Goal: Use online tool/utility: Utilize a website feature to perform a specific function

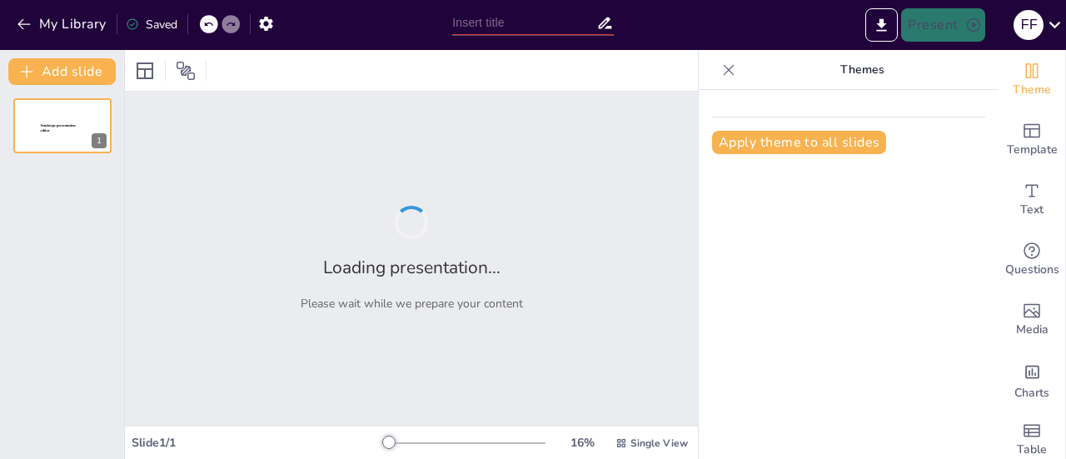
type input "Imported Estimation errors and their effect on production flow.pptx"
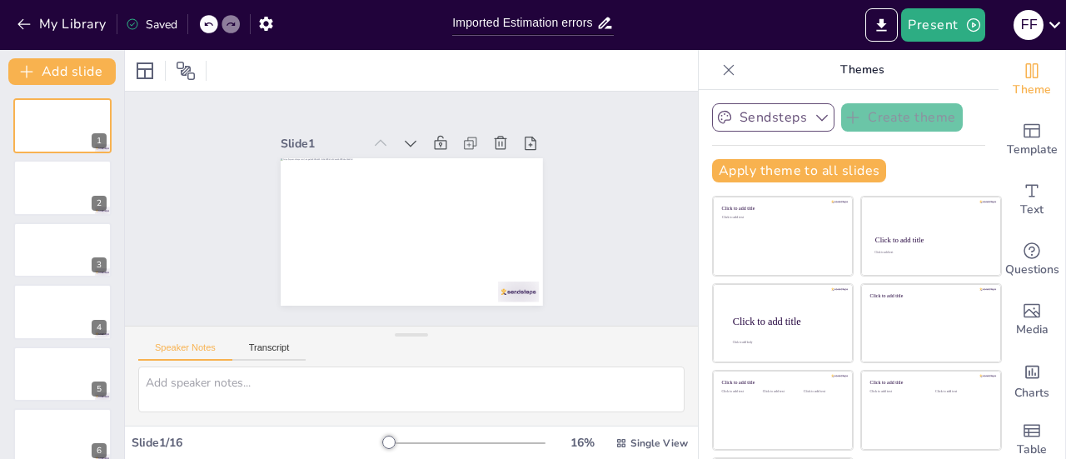
click at [775, 124] on button "Sendsteps" at bounding box center [773, 117] width 122 height 28
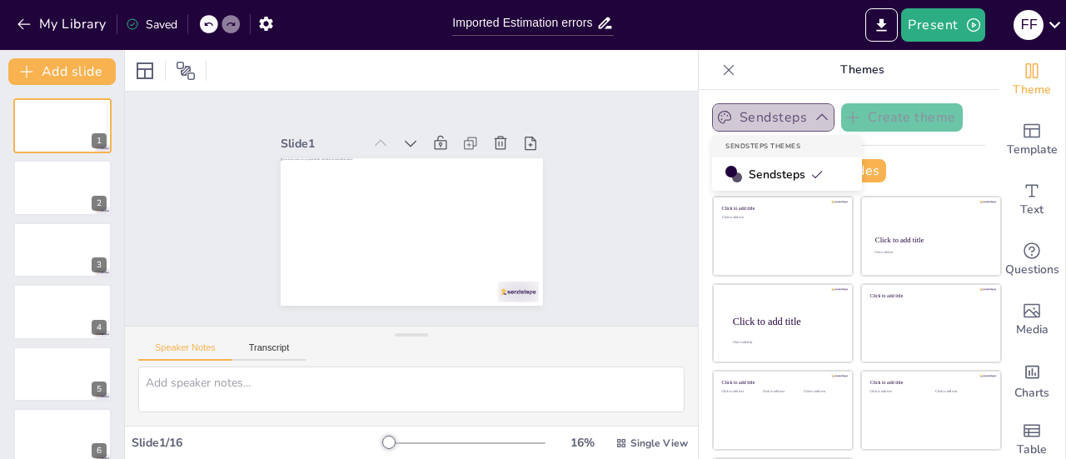
click at [775, 124] on button "Sendsteps" at bounding box center [773, 117] width 122 height 28
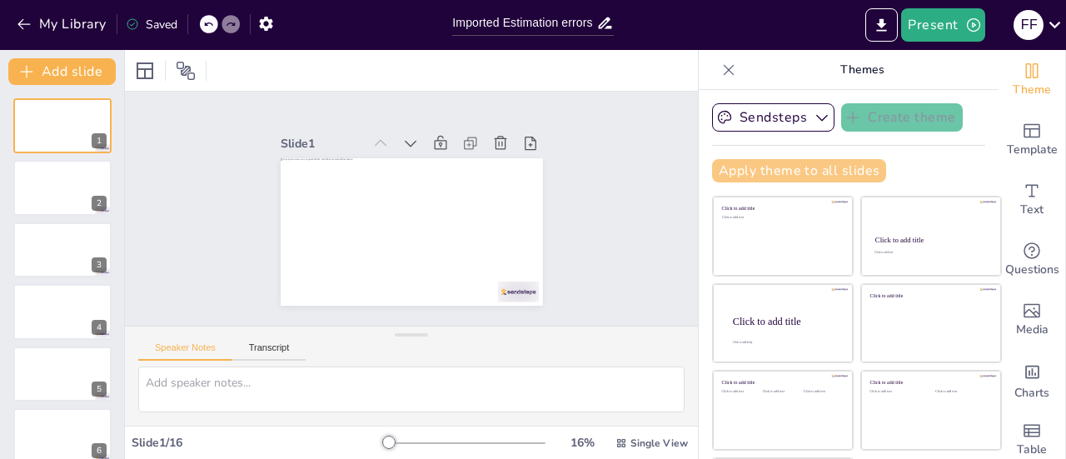
click at [777, 167] on button "Apply theme to all slides" at bounding box center [799, 170] width 174 height 23
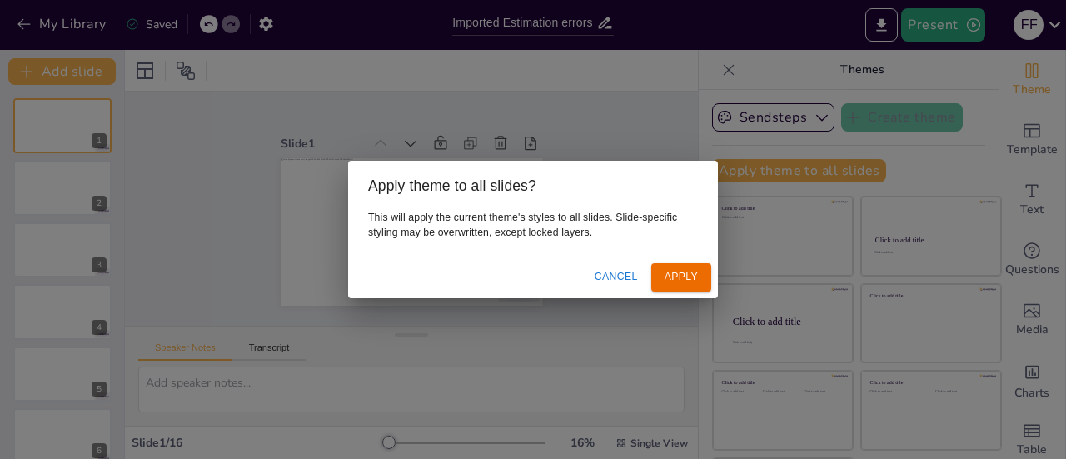
click at [673, 279] on button "Apply" at bounding box center [681, 276] width 60 height 27
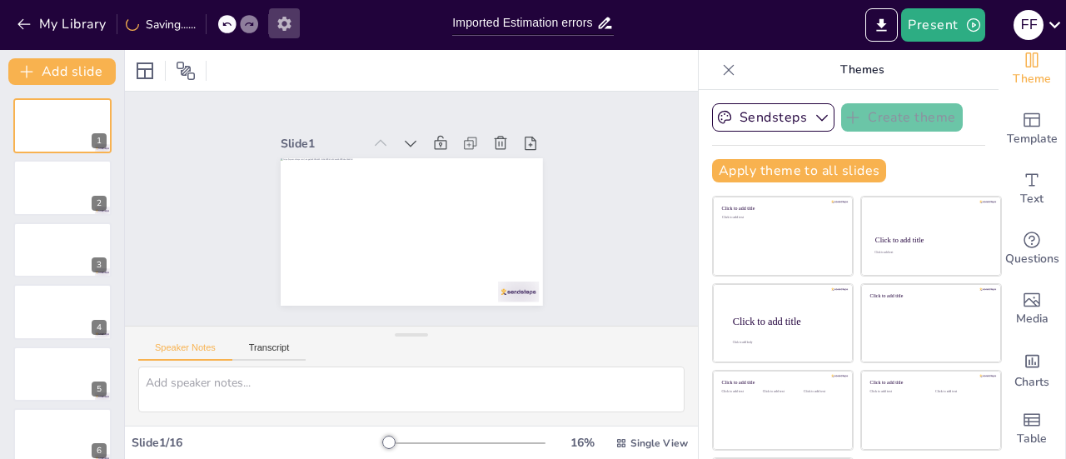
click at [289, 22] on icon "button" at bounding box center [283, 24] width 13 height 14
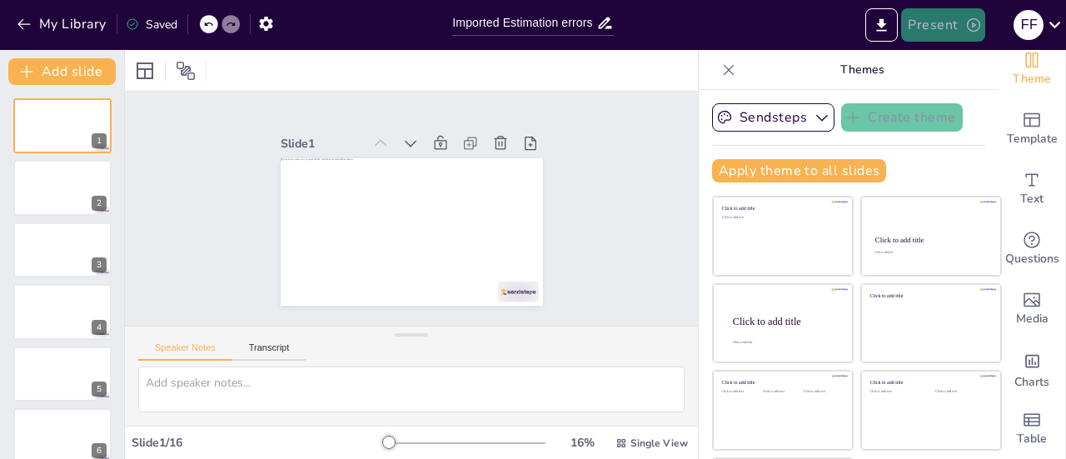
click at [970, 9] on button "Present" at bounding box center [942, 24] width 83 height 33
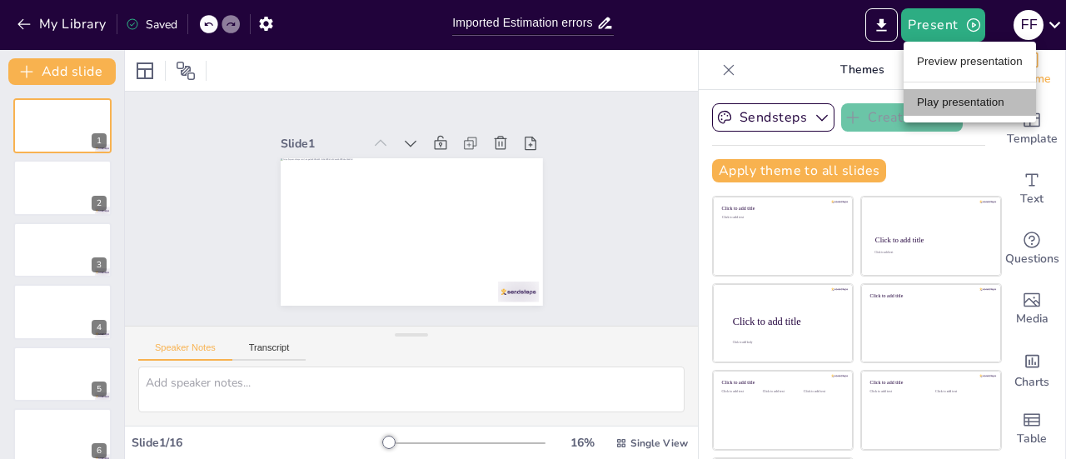
click at [954, 99] on li "Play presentation" at bounding box center [969, 102] width 132 height 27
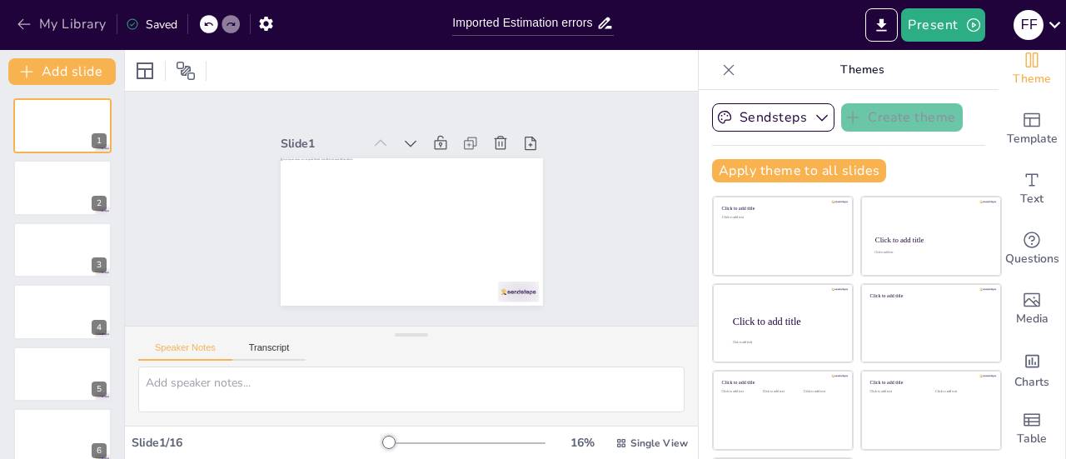
click at [27, 26] on icon "button" at bounding box center [24, 24] width 17 height 17
